Goal: Download file/media

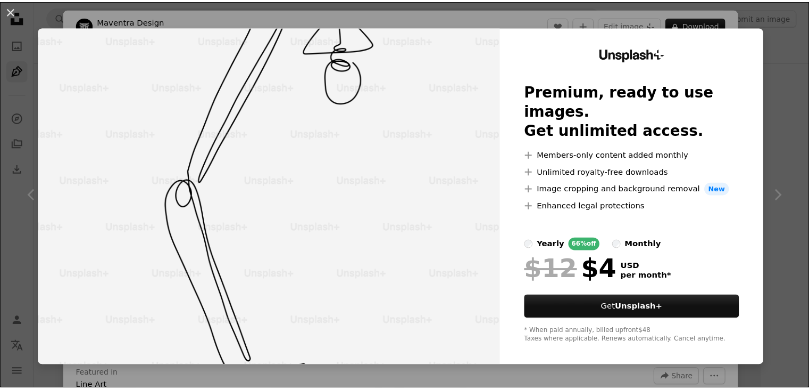
scroll to position [2182, 0]
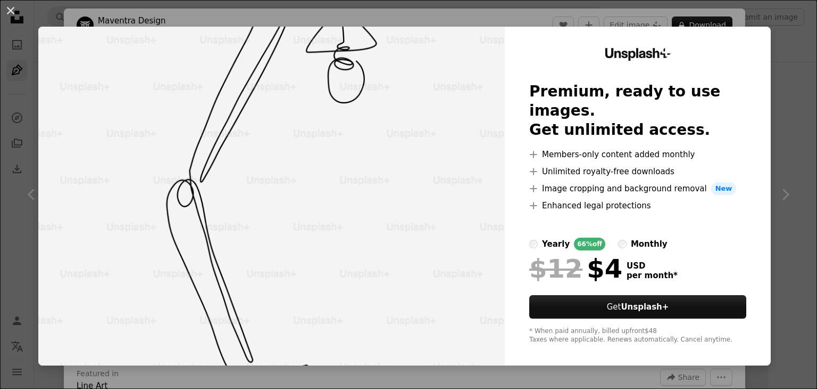
click at [792, 37] on div "An X shape Unsplash+ Premium, ready to use images. Get unlimited access. A plus…" at bounding box center [408, 194] width 817 height 389
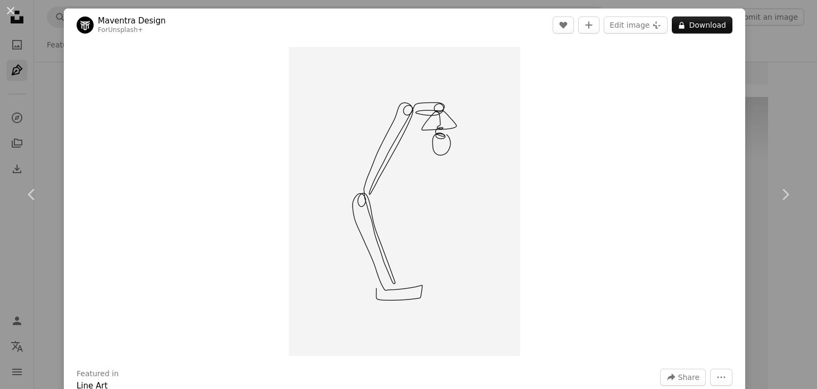
click at [728, 27] on header "Maventra Design For Unsplash+ A heart A plus sign Edit image Plus sign for Unsp…" at bounding box center [405, 25] width 682 height 33
click at [747, 75] on div "An X shape Chevron left Chevron right Maventra Design For Unsplash+ A heart A p…" at bounding box center [408, 194] width 817 height 389
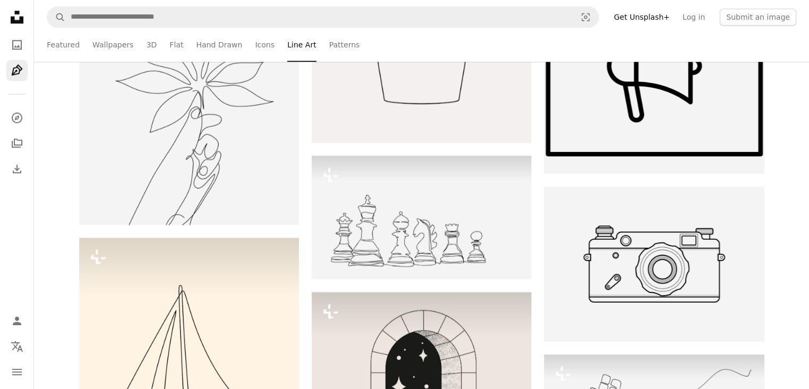
scroll to position [5003, 0]
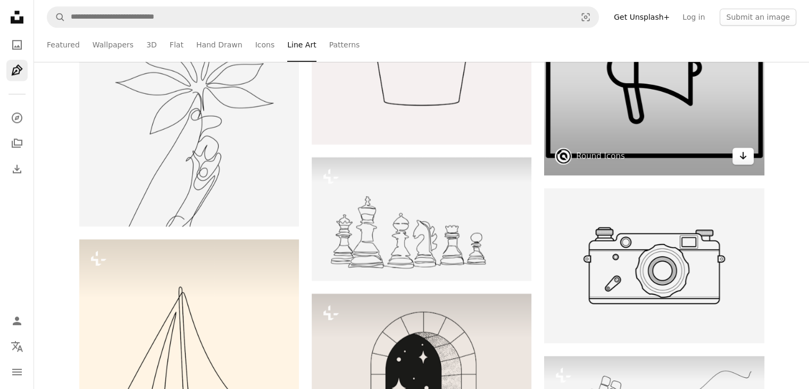
click at [742, 158] on icon "Arrow pointing down" at bounding box center [743, 155] width 9 height 13
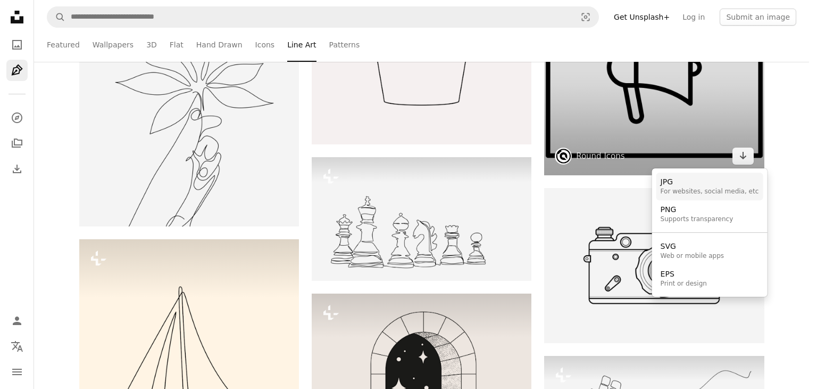
click at [685, 184] on div "JPG" at bounding box center [710, 182] width 98 height 11
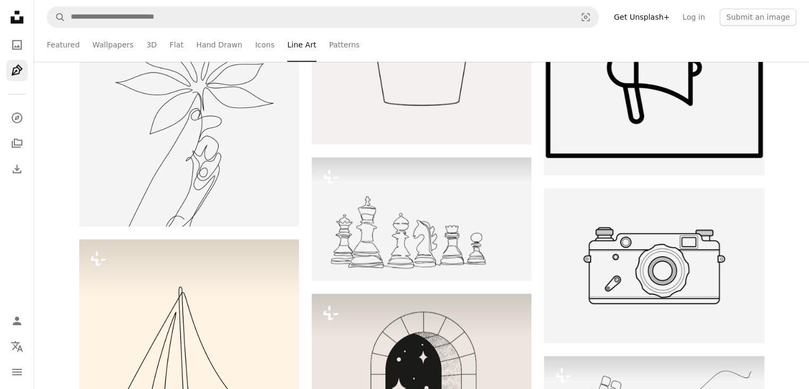
scroll to position [6067, 0]
click at [68, 43] on link "Featured" at bounding box center [63, 45] width 33 height 34
click at [105, 39] on link "Wallpapers" at bounding box center [113, 45] width 41 height 34
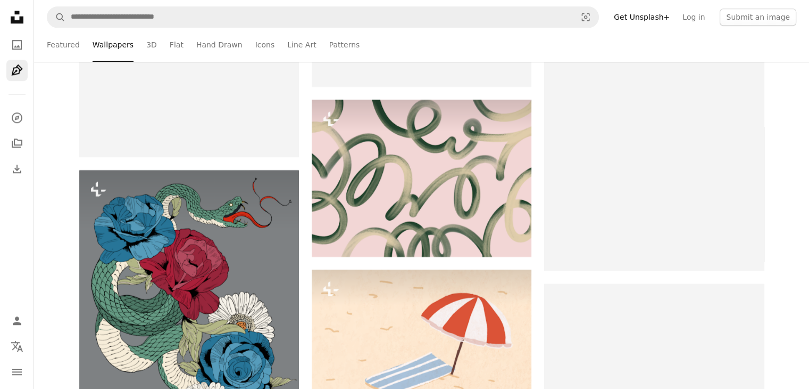
scroll to position [6014, 0]
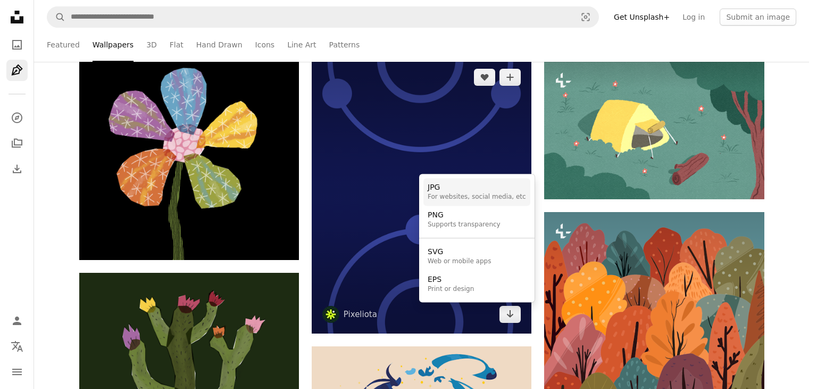
click at [459, 200] on div "For websites, social media, etc" at bounding box center [477, 197] width 98 height 9
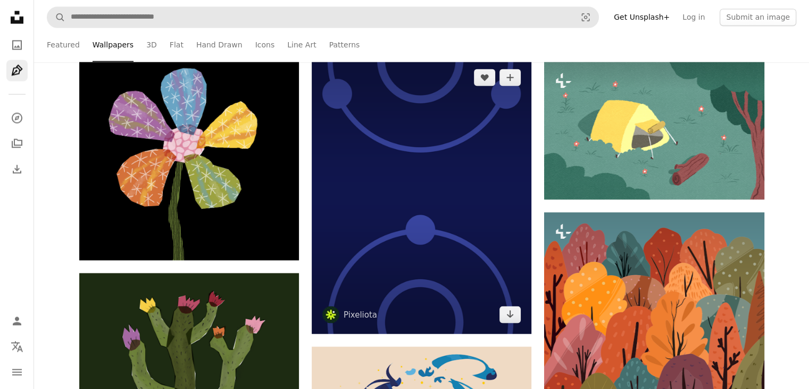
scroll to position [12560, 0]
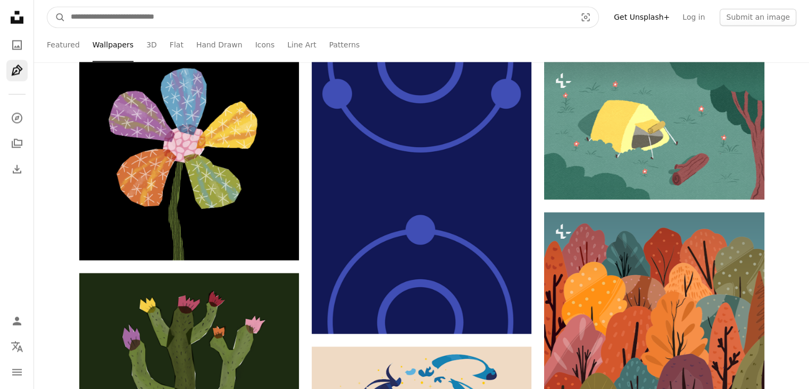
click at [228, 14] on input "Find visuals sitewide" at bounding box center [319, 17] width 508 height 20
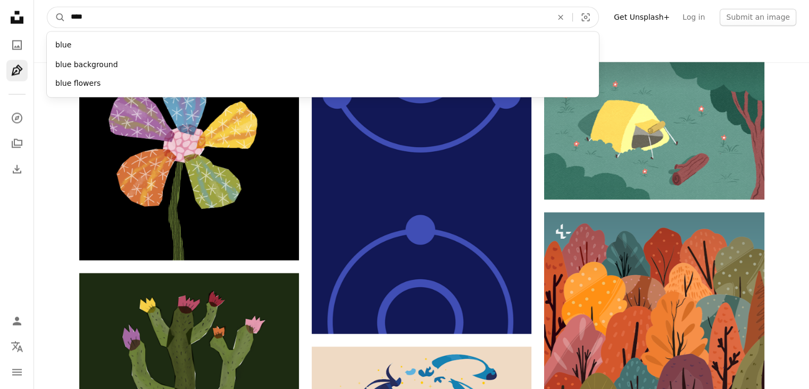
type input "****"
click at [47, 7] on button "A magnifying glass" at bounding box center [56, 17] width 18 height 20
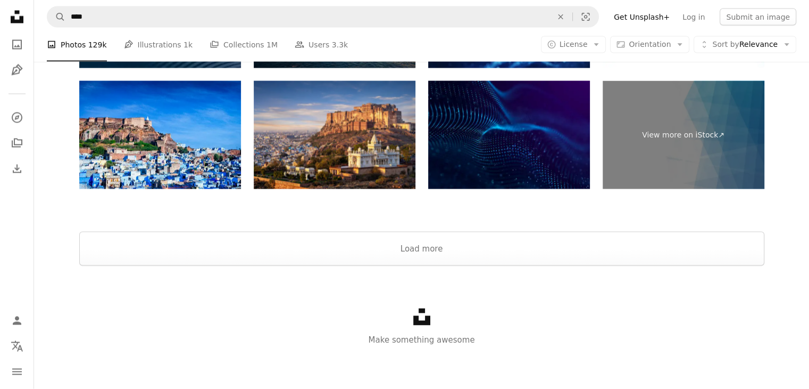
scroll to position [1277, 0]
click at [555, 252] on button "Load more" at bounding box center [421, 249] width 685 height 34
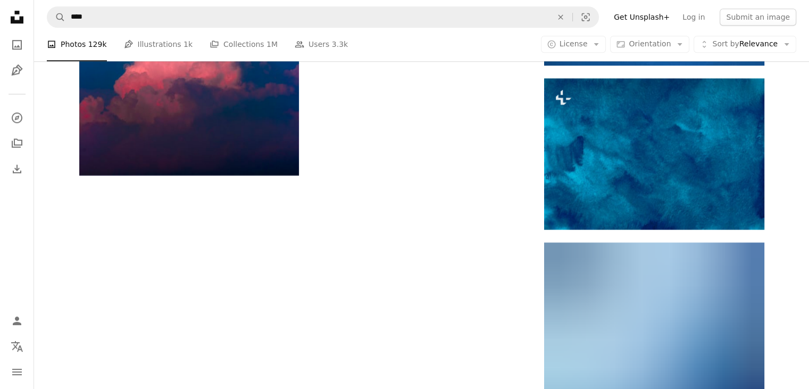
scroll to position [2209, 0]
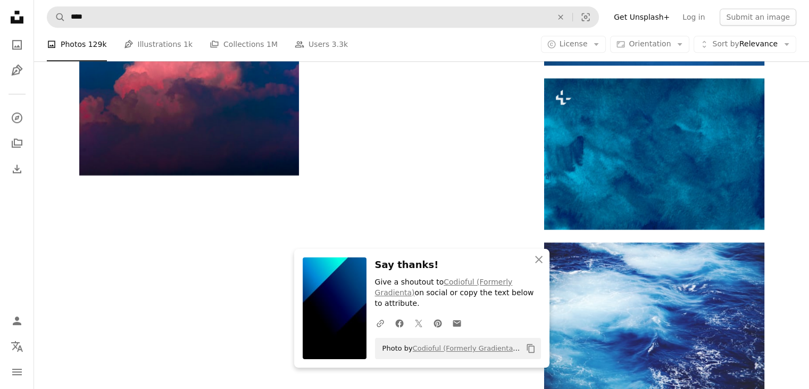
scroll to position [3486, 0]
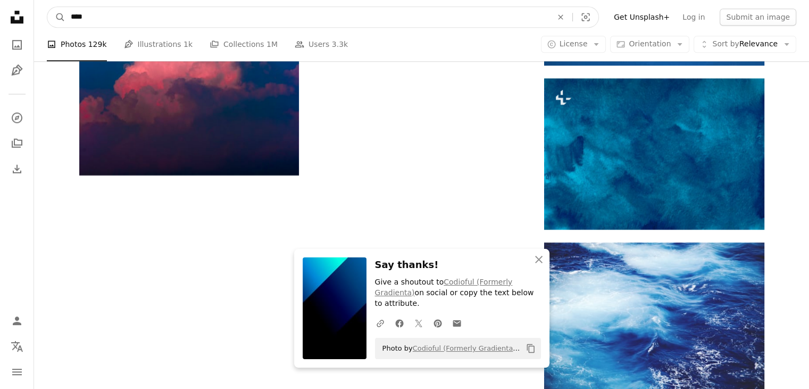
click at [308, 9] on input "****" at bounding box center [307, 17] width 484 height 20
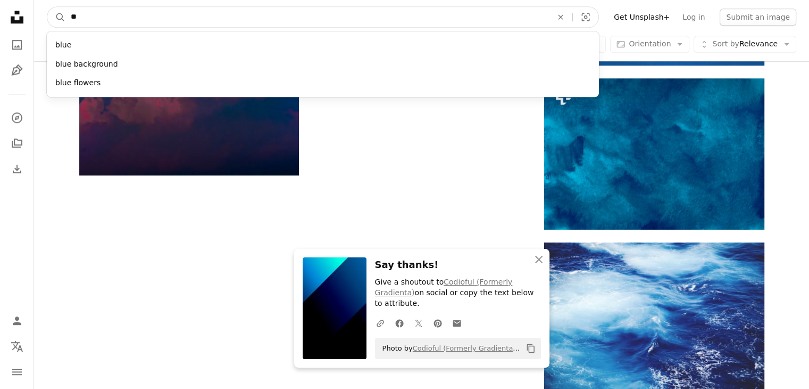
type input "*"
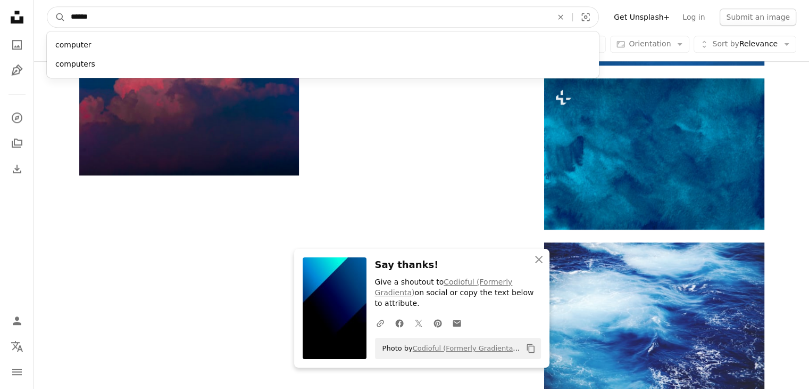
type input "*******"
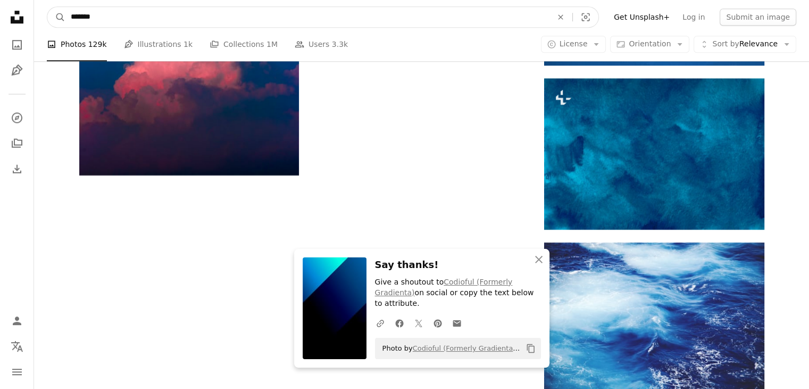
click button "A magnifying glass" at bounding box center [56, 17] width 18 height 20
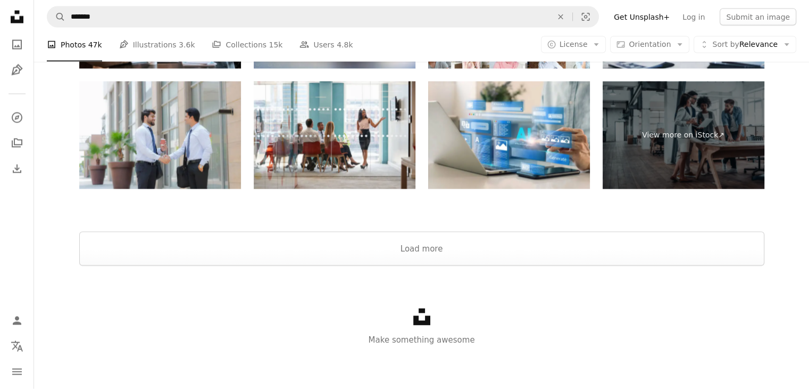
scroll to position [639, 0]
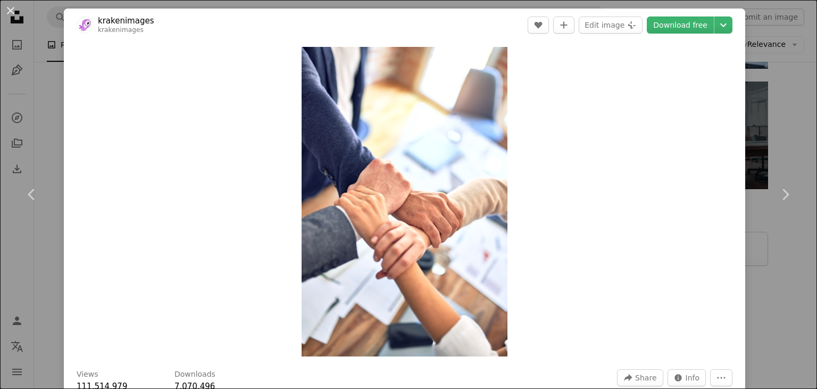
click at [672, 11] on header "krakenimages krakenimages A heart A plus sign Edit image Plus sign for Unsplash…" at bounding box center [405, 25] width 682 height 33
click at [670, 27] on link "Download free" at bounding box center [680, 24] width 67 height 17
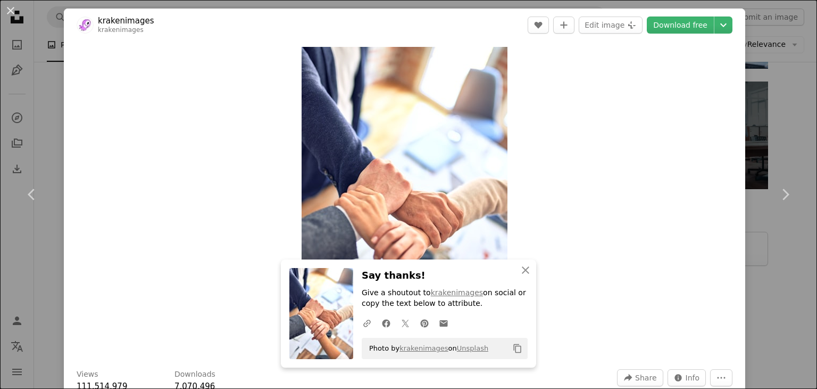
click at [753, 139] on div "An X shape Chevron left Chevron right An X shape Close Say thanks! Give a shout…" at bounding box center [408, 194] width 817 height 389
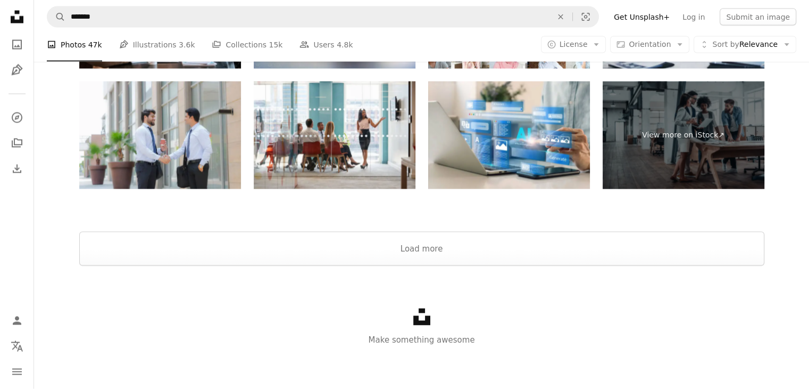
scroll to position [798, 0]
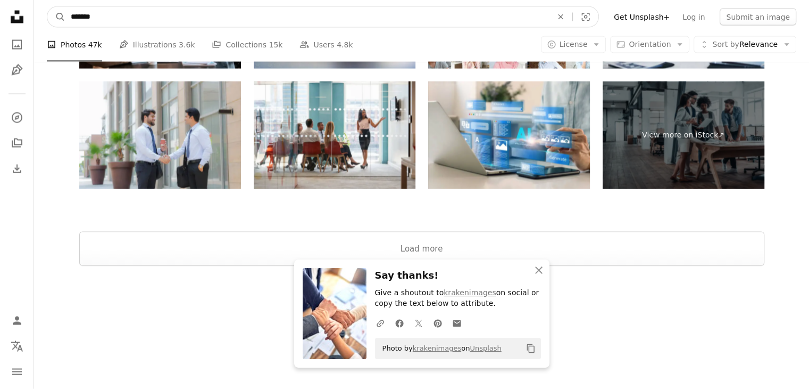
click at [408, 14] on input "*******" at bounding box center [307, 17] width 484 height 20
type input "*********"
click at [47, 7] on button "A magnifying glass" at bounding box center [56, 17] width 18 height 20
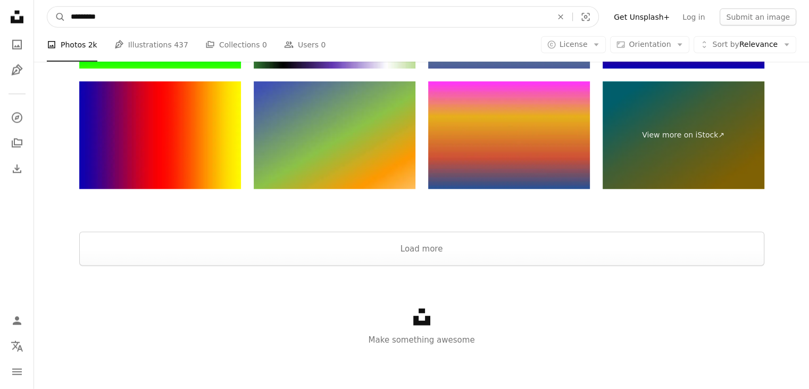
click at [75, 20] on input "*********" at bounding box center [307, 17] width 484 height 20
type input "********"
click button "A magnifying glass" at bounding box center [56, 17] width 18 height 20
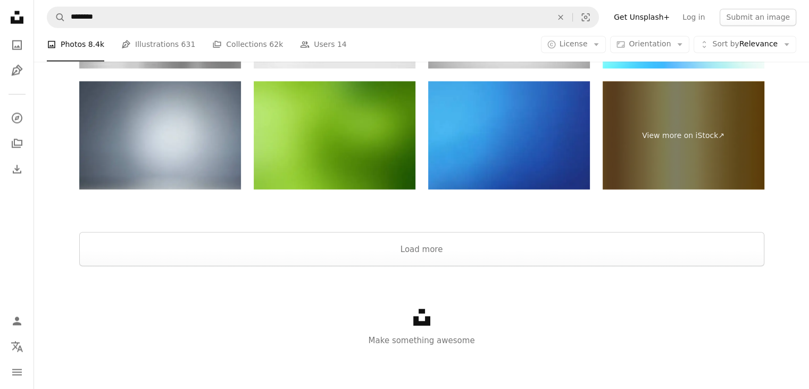
scroll to position [1543, 0]
click at [470, 245] on button "Load more" at bounding box center [421, 249] width 685 height 34
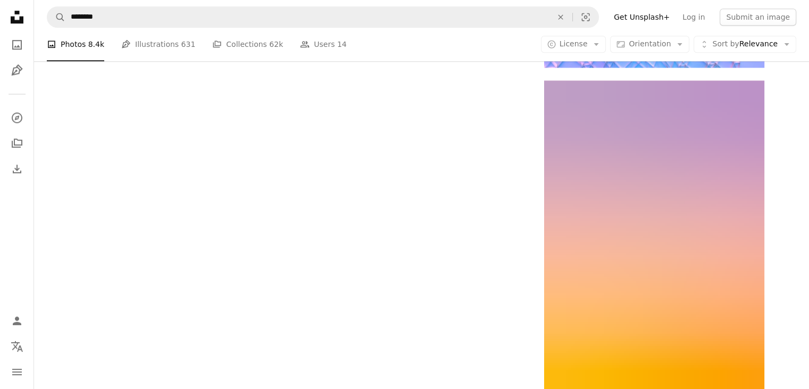
scroll to position [2952, 0]
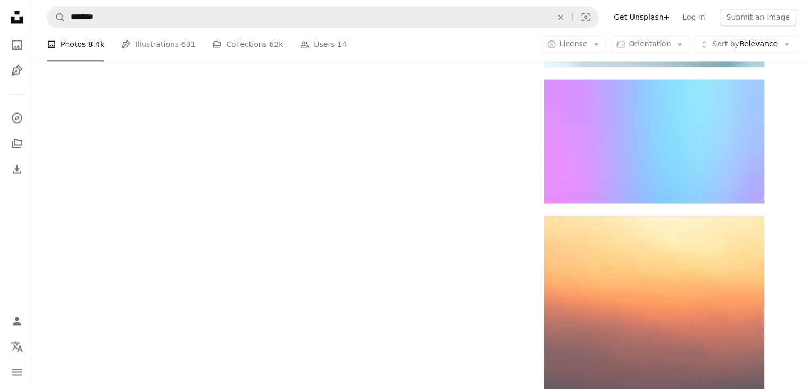
scroll to position [3963, 0]
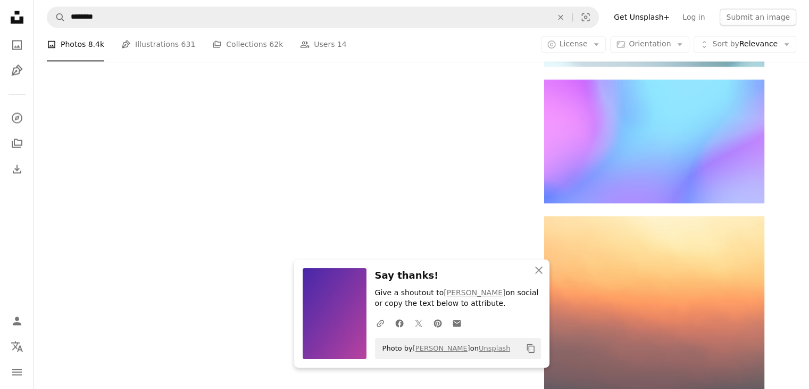
scroll to position [4282, 0]
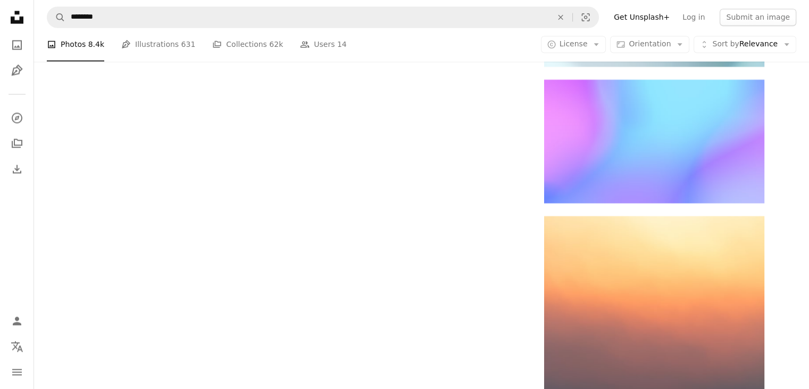
scroll to position [4814, 0]
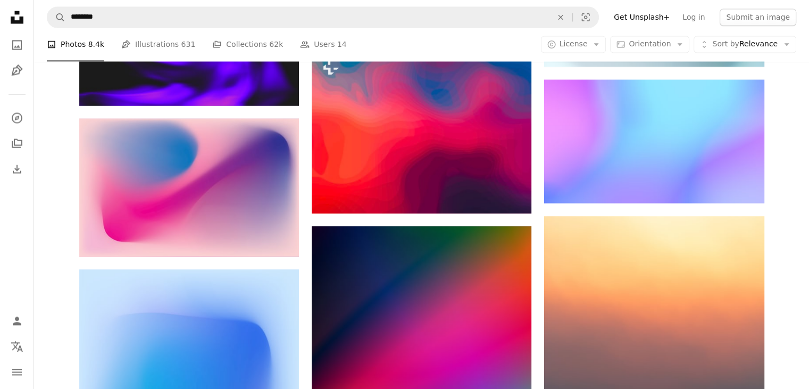
scroll to position [6038, 0]
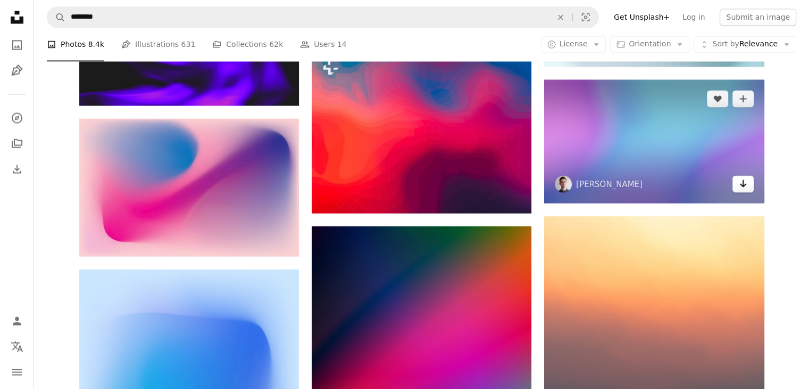
click at [747, 177] on icon "Arrow pointing down" at bounding box center [743, 183] width 9 height 13
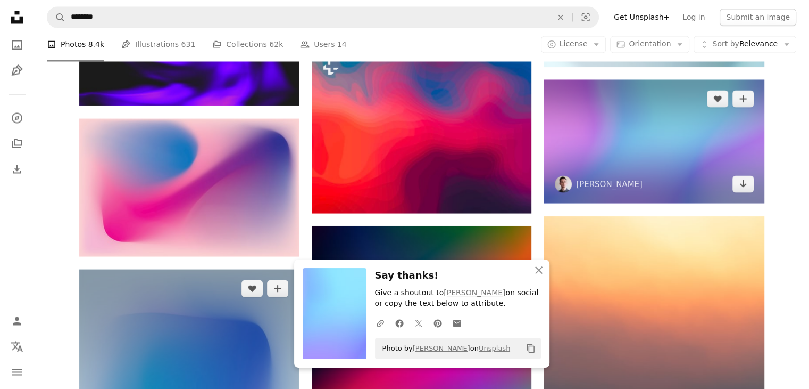
scroll to position [6464, 0]
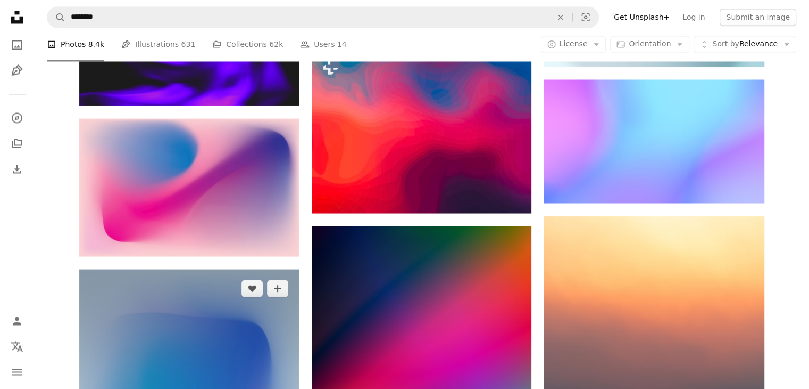
scroll to position [6996, 0]
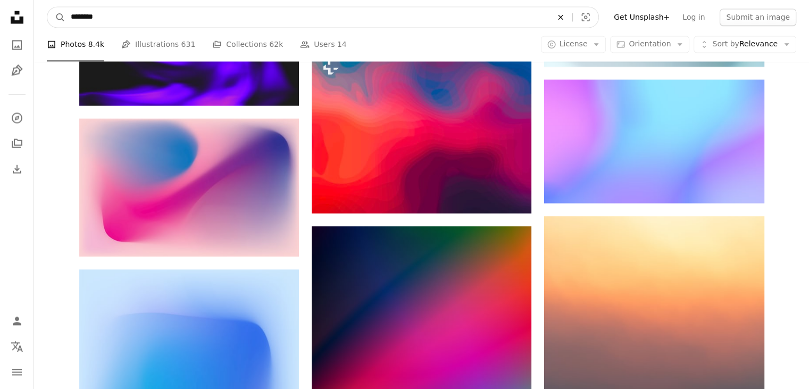
click at [573, 18] on icon "An X shape" at bounding box center [560, 17] width 23 height 9
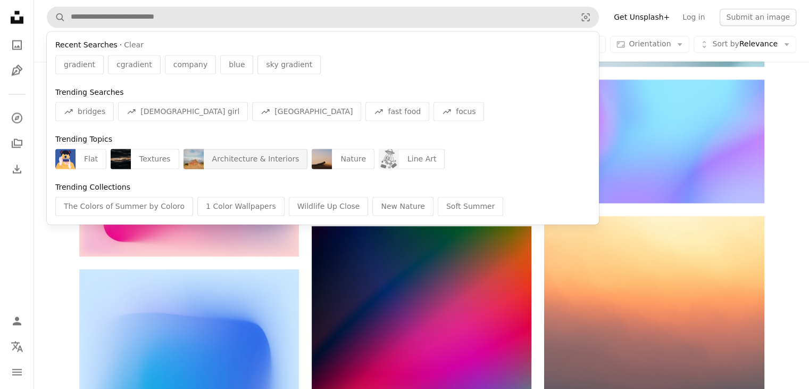
click at [267, 153] on div "Architecture & Interiors" at bounding box center [256, 158] width 104 height 20
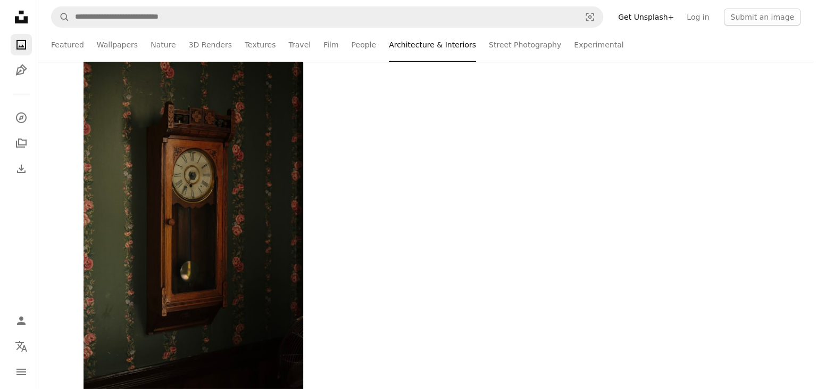
scroll to position [2555, 0]
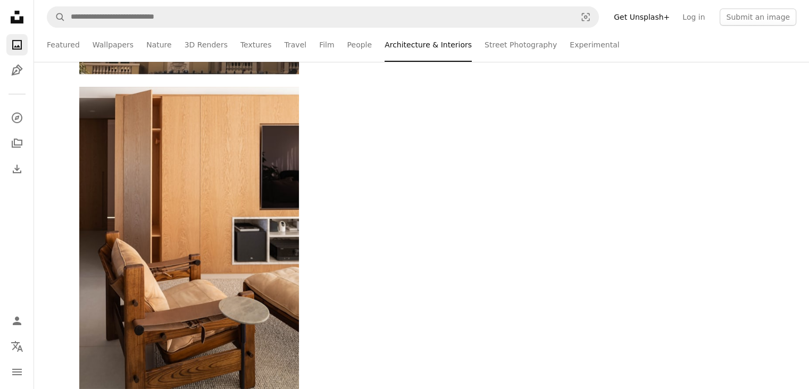
drag, startPoint x: 437, startPoint y: 196, endPoint x: 438, endPoint y: 304, distance: 107.5
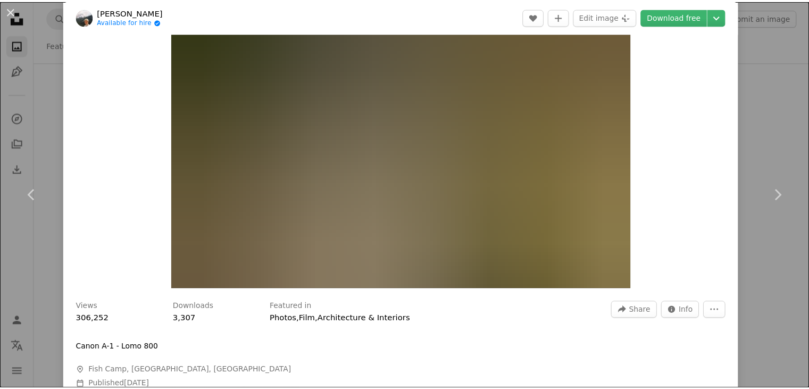
scroll to position [160, 0]
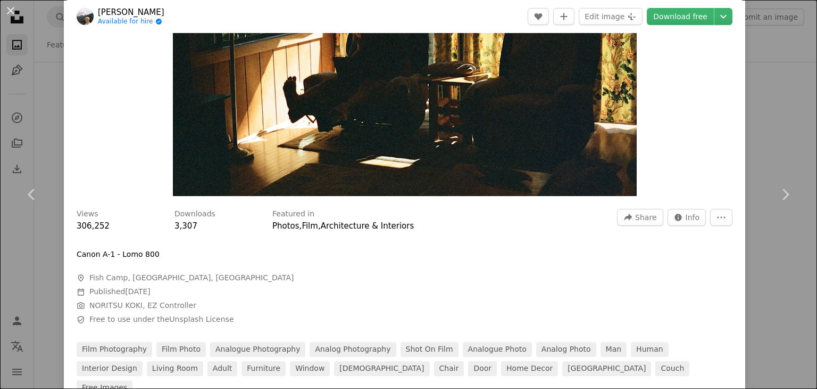
click at [745, 76] on div "An X shape Chevron left Chevron right [PERSON_NAME] Available for hire A checkm…" at bounding box center [408, 194] width 817 height 389
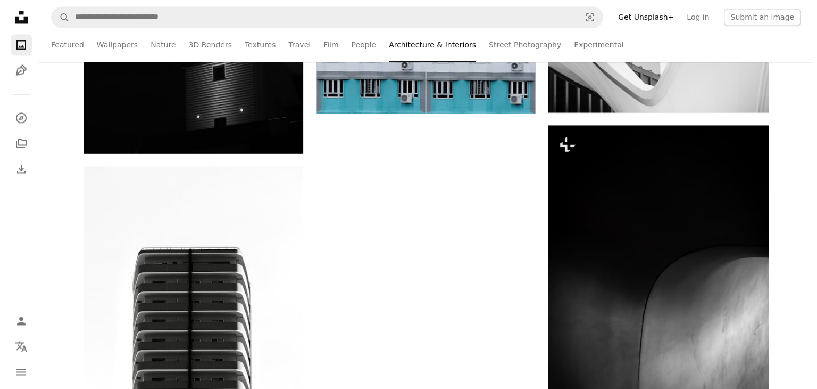
scroll to position [4790, 0]
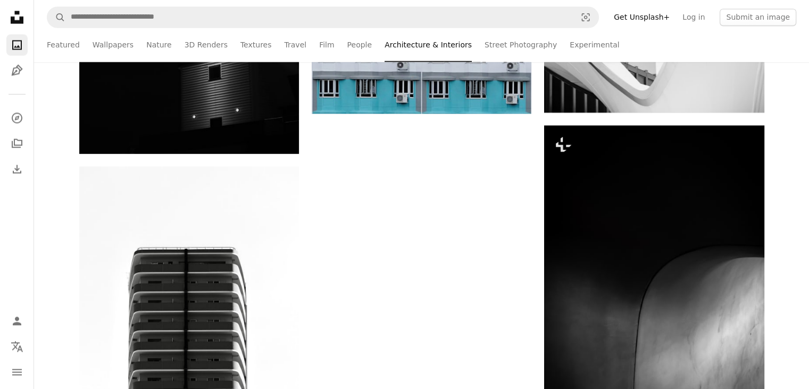
drag, startPoint x: 272, startPoint y: 221, endPoint x: 351, endPoint y: 265, distance: 90.3
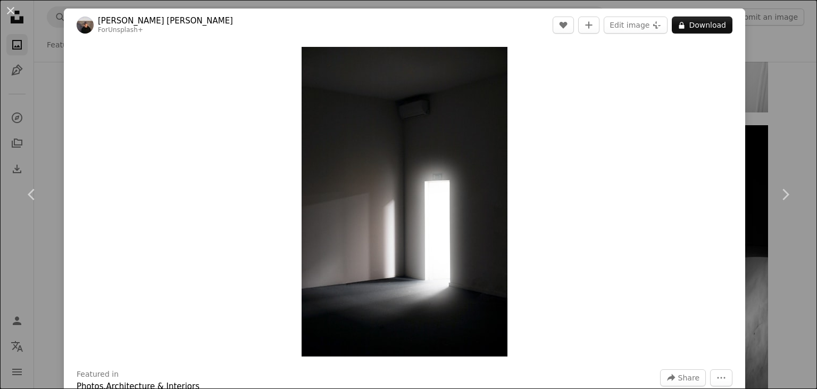
click at [800, 86] on div "An X shape Chevron left Chevron right [PERSON_NAME] [PERSON_NAME] For Unsplash+…" at bounding box center [408, 194] width 817 height 389
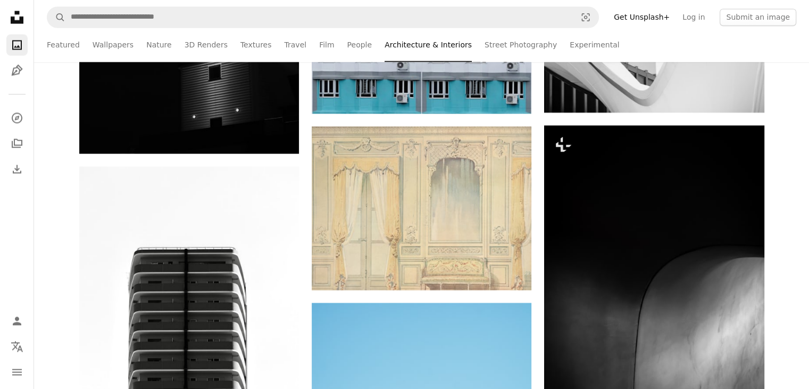
scroll to position [12666, 0]
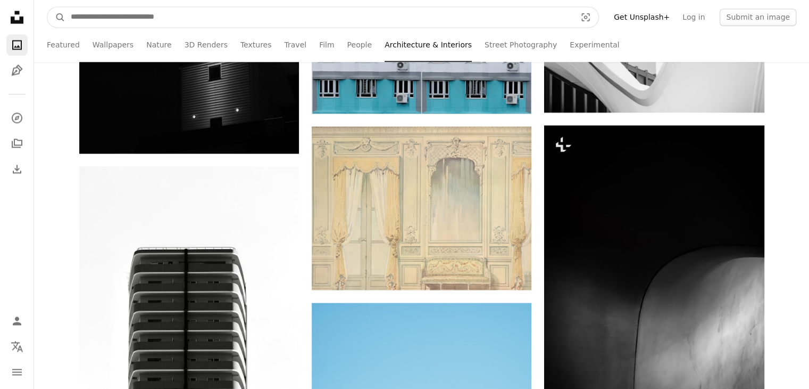
click at [315, 13] on input "Find visuals sitewide" at bounding box center [319, 17] width 508 height 20
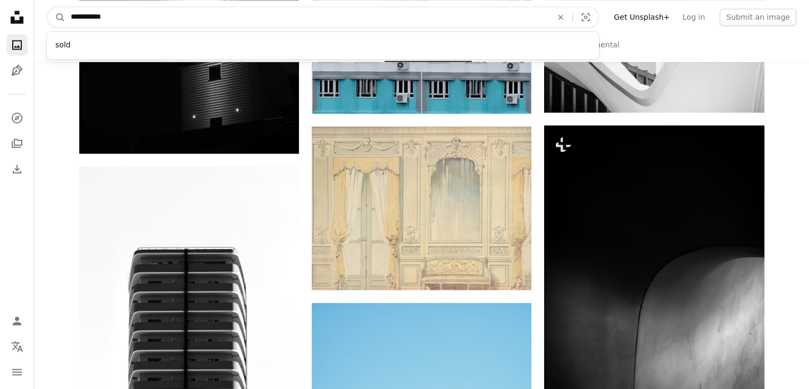
type input "**********"
click button "A magnifying glass" at bounding box center [56, 17] width 18 height 20
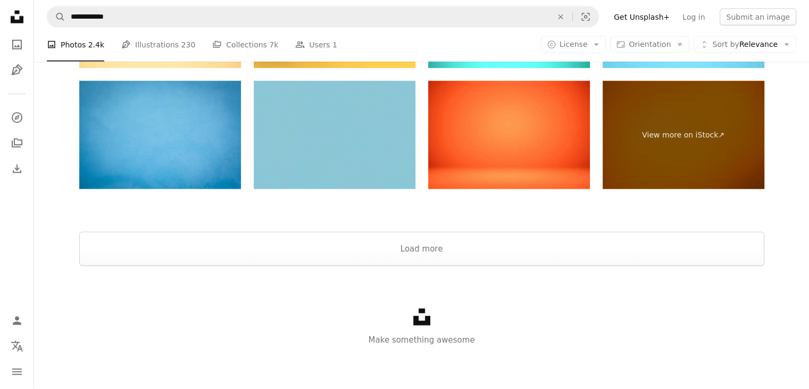
scroll to position [1277, 0]
click at [466, 245] on button "Load more" at bounding box center [421, 249] width 685 height 34
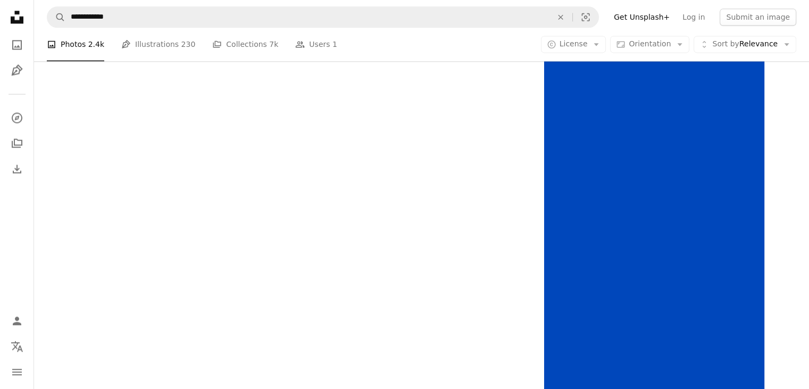
scroll to position [3128, 0]
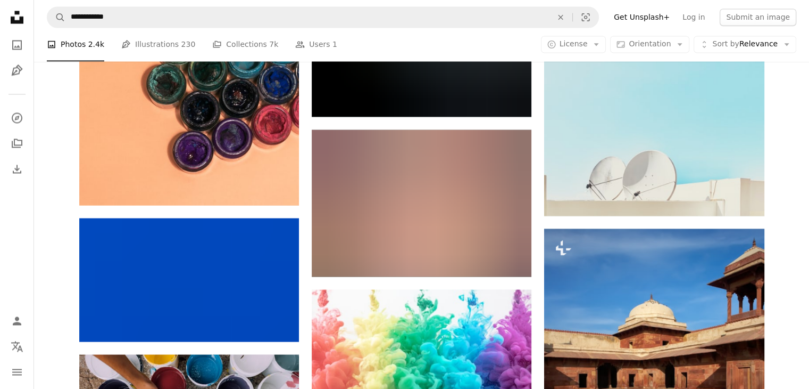
scroll to position [5629, 0]
